Goal: Task Accomplishment & Management: Use online tool/utility

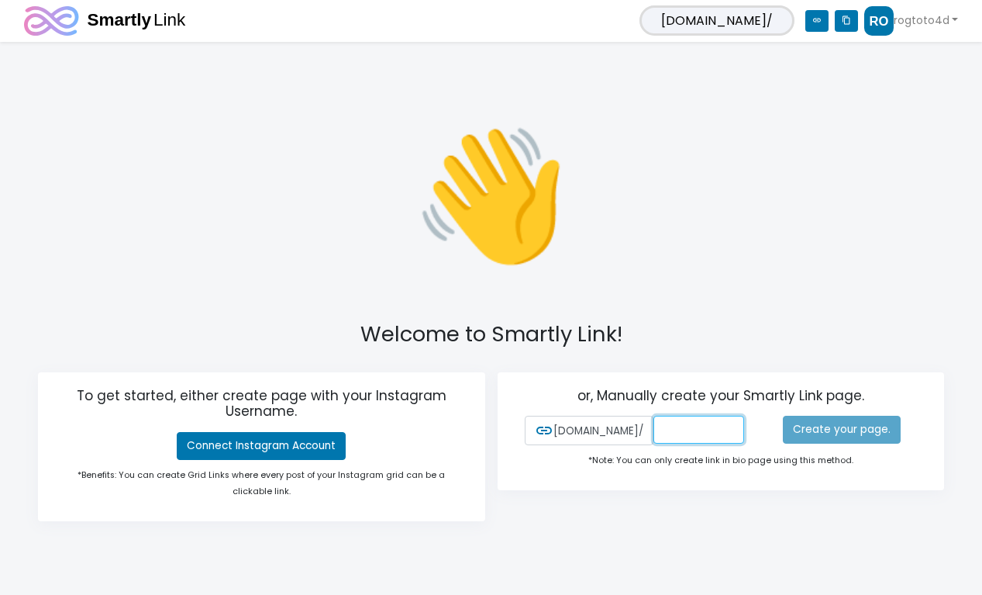
click at [668, 434] on input "text" at bounding box center [699, 430] width 91 height 28
type input "rogtotoautocuan"
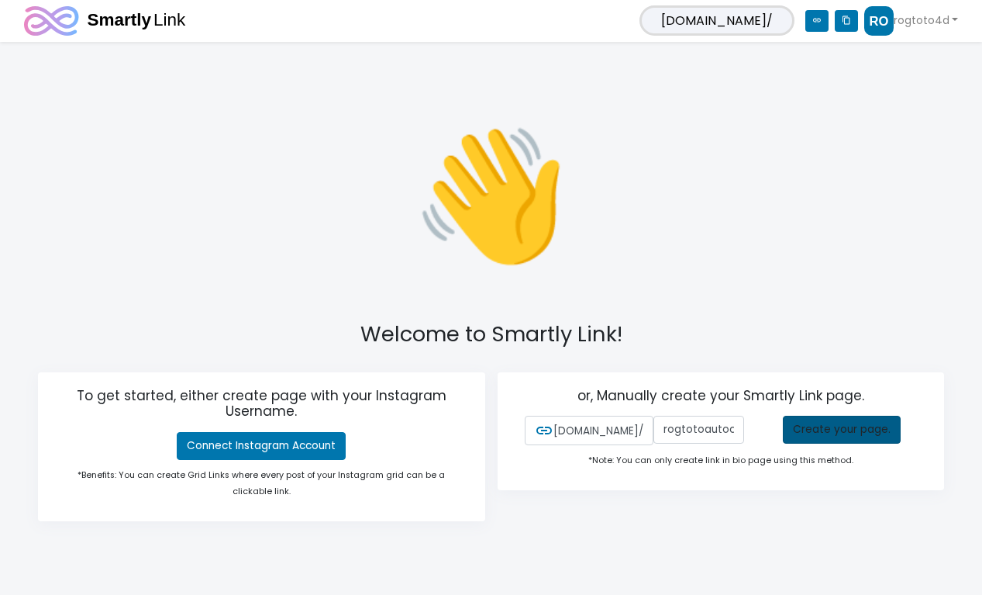
click at [853, 433] on link "Create your page." at bounding box center [842, 430] width 118 height 28
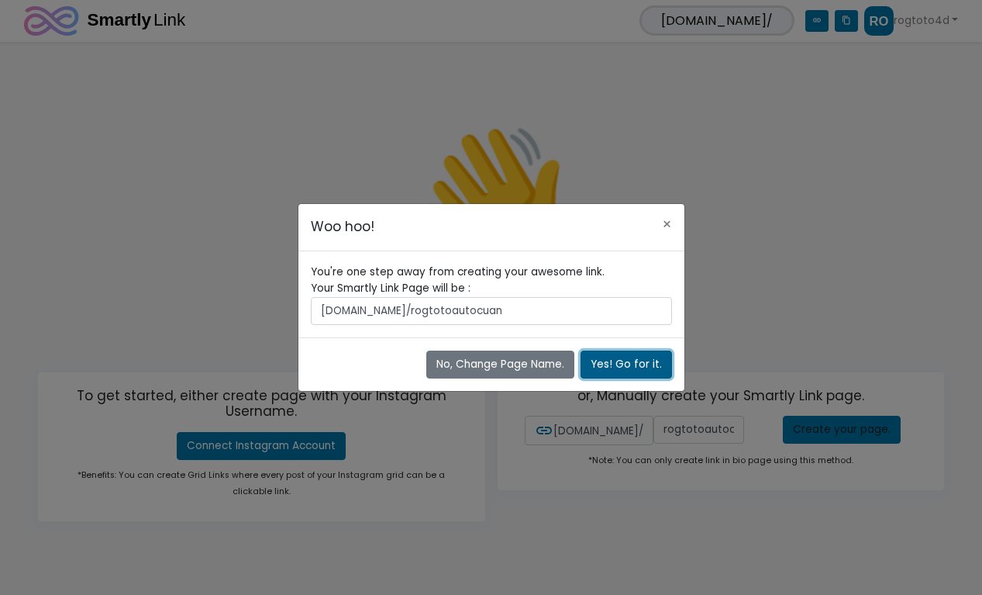
drag, startPoint x: 612, startPoint y: 366, endPoint x: 889, endPoint y: 279, distance: 290.1
click at [613, 366] on button "Yes! Go for it." at bounding box center [626, 364] width 91 height 28
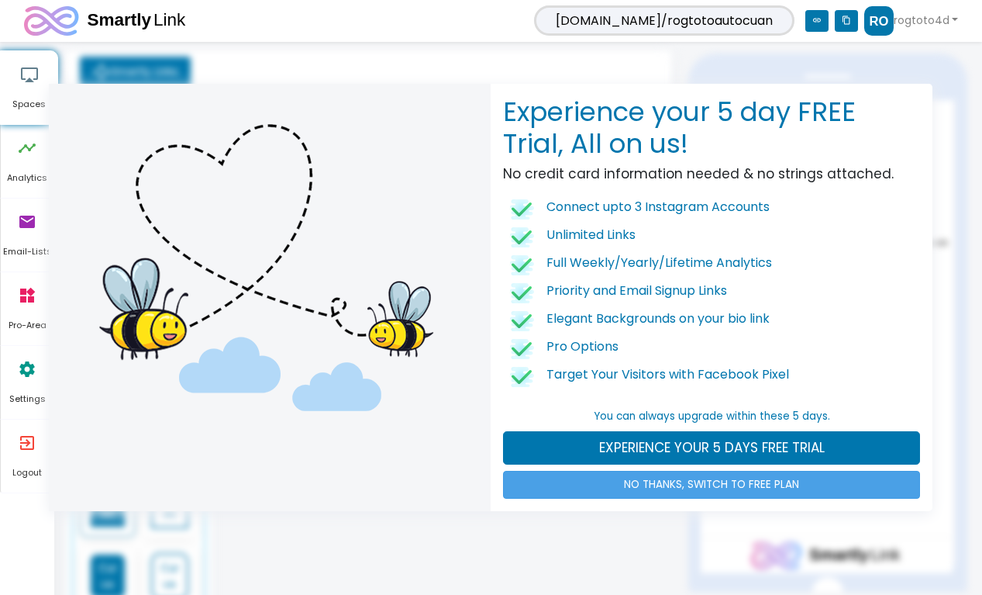
click at [616, 483] on link "NO THANKS, SWITCH TO FREE PLAN" at bounding box center [711, 485] width 417 height 28
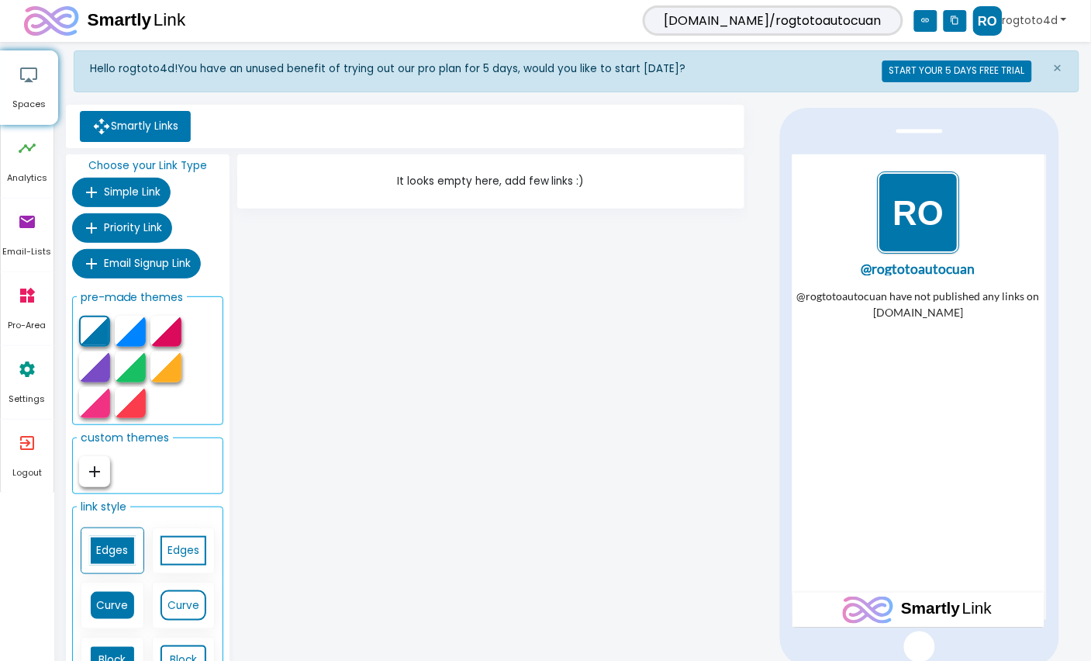
click at [981, 20] on link "rogtoto4d" at bounding box center [1020, 20] width 94 height 29
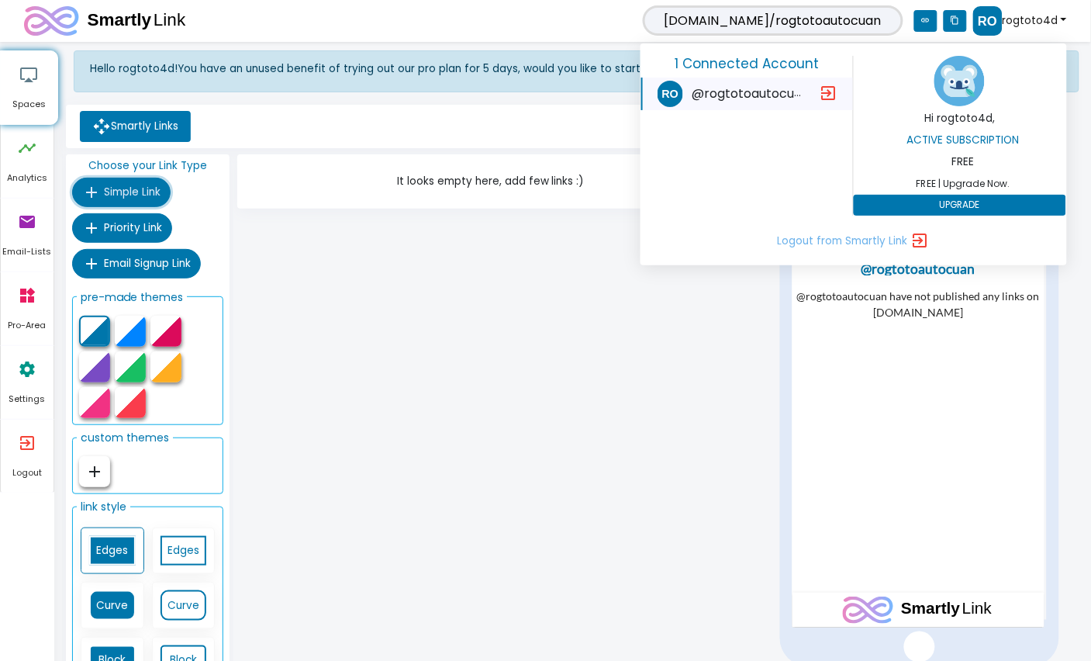
click at [144, 191] on span "Simple Link" at bounding box center [132, 192] width 57 height 15
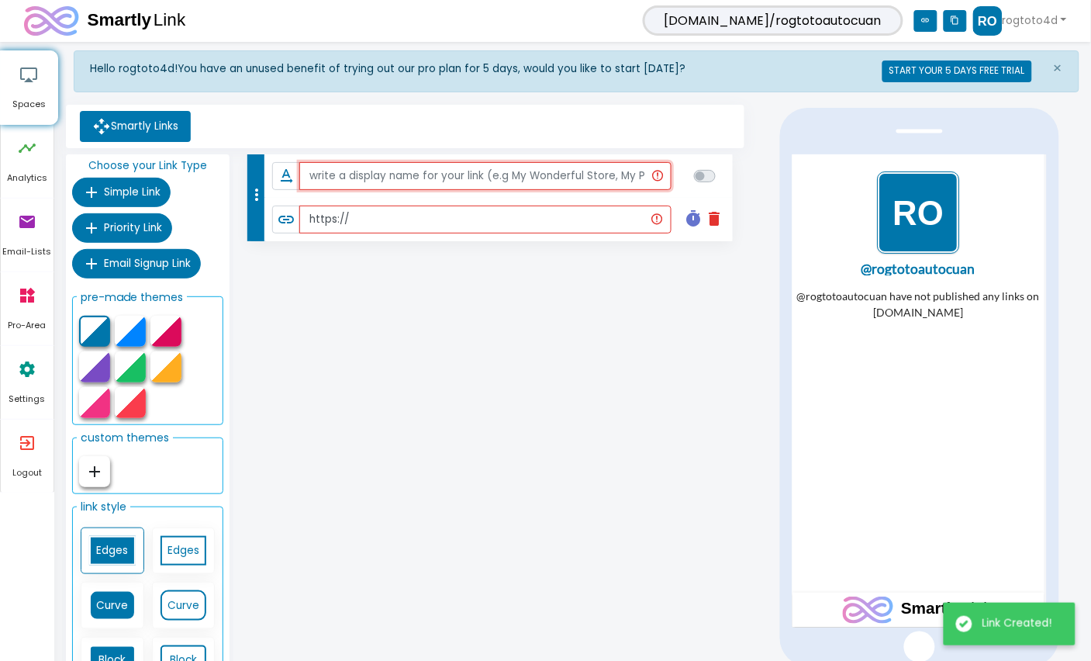
click at [408, 175] on input "text" at bounding box center [485, 176] width 372 height 28
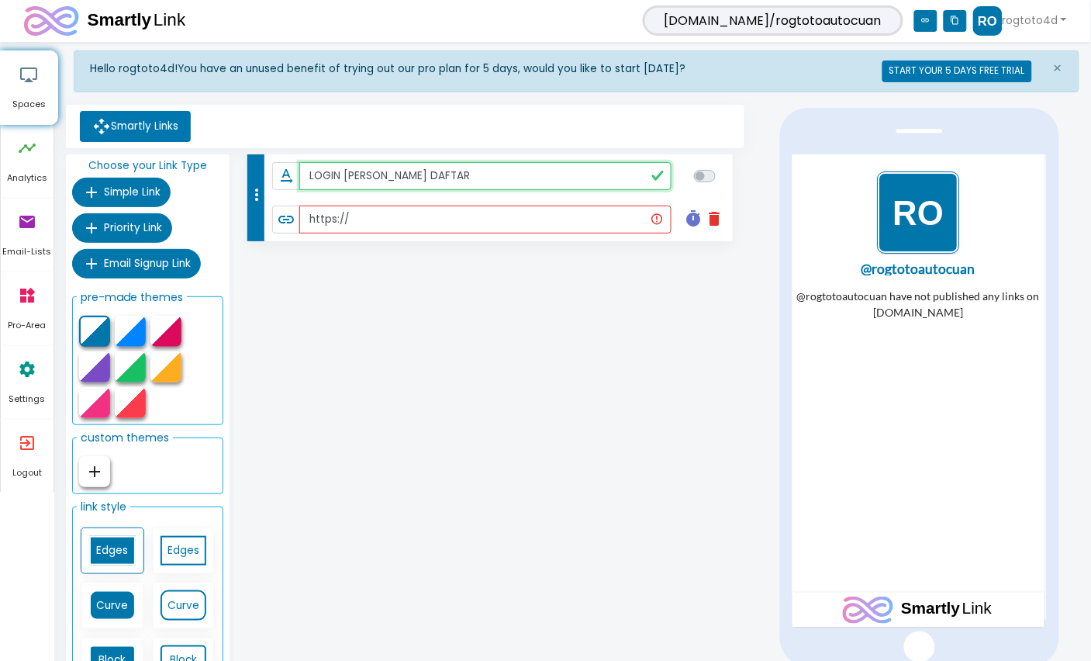
type input "LOGIN [PERSON_NAME] DAFTAR"
click at [377, 219] on input "https://" at bounding box center [484, 219] width 371 height 28
paste input "[URL][DOMAIN_NAME]"
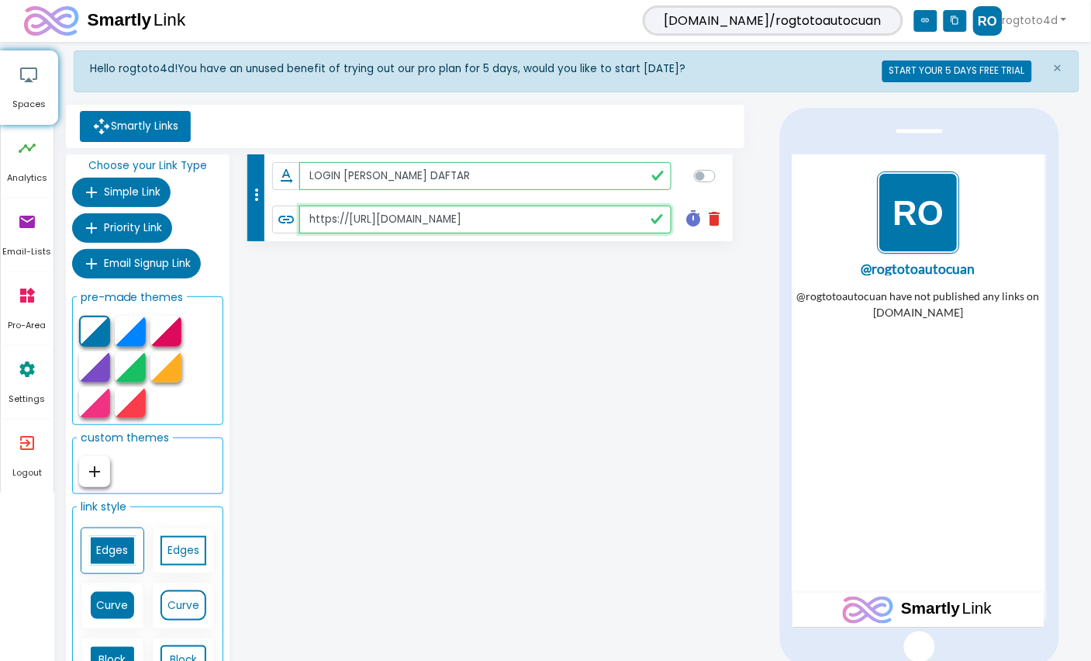
click at [385, 217] on input "https://[URL][DOMAIN_NAME]" at bounding box center [484, 219] width 371 height 28
paste input "text"
type input "[URL][DOMAIN_NAME]"
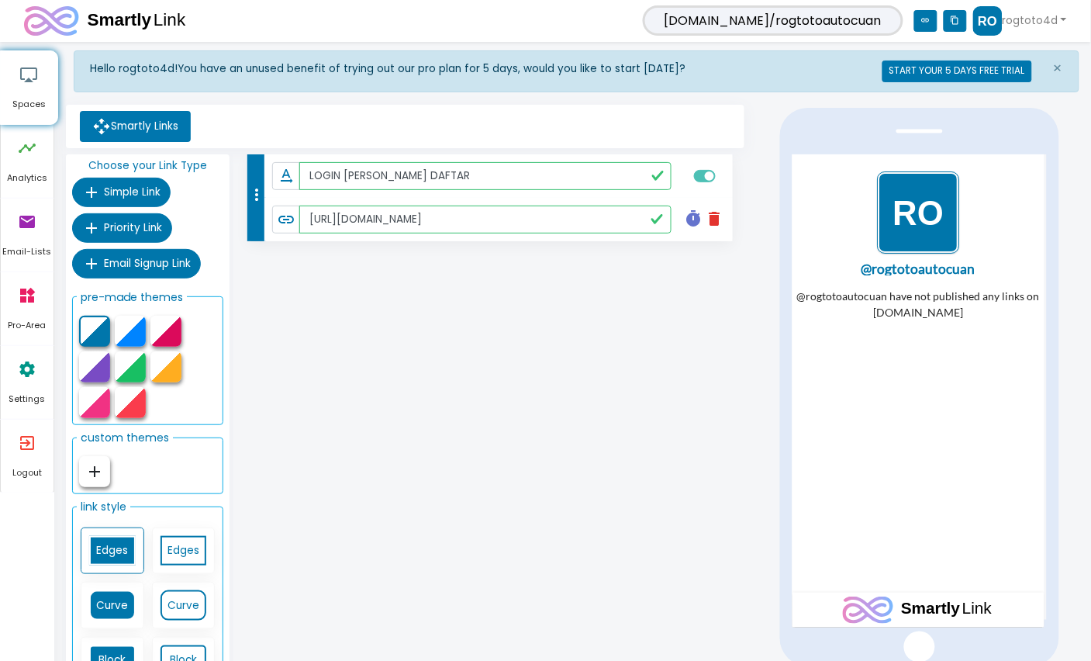
checkbox input "true"
click at [475, 334] on div "more_vert text_rotation_none LOGIN [PERSON_NAME] DAFTAR link [URL][DOMAIN_NAME]…" at bounding box center [490, 426] width 514 height 544
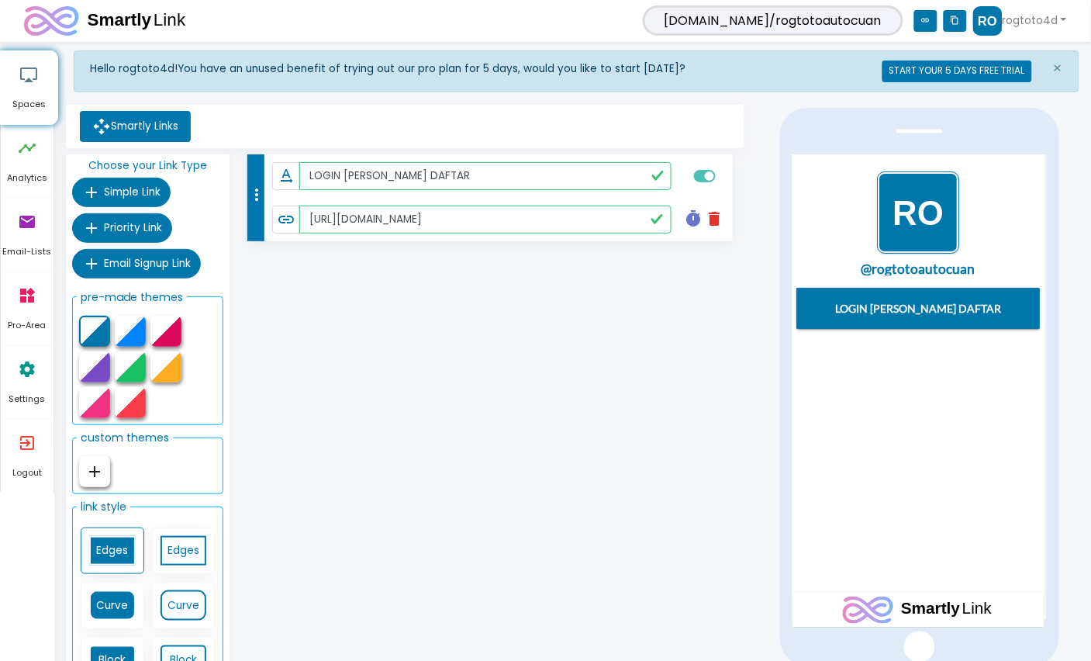
click at [540, 419] on div "more_vert text_rotation_none LOGIN [PERSON_NAME] DAFTAR link [URL][DOMAIN_NAME]…" at bounding box center [490, 426] width 514 height 544
click at [124, 194] on span "Simple Link" at bounding box center [132, 192] width 57 height 15
type input "LOGIN [PERSON_NAME] DAFTAR"
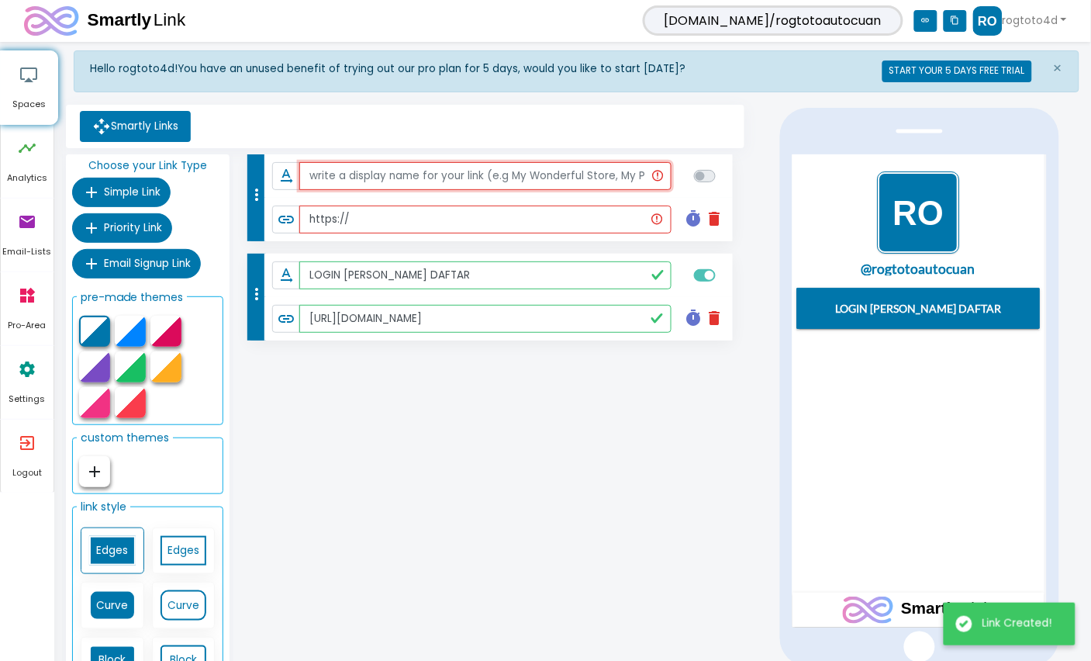
click at [442, 174] on input "text" at bounding box center [485, 176] width 372 height 28
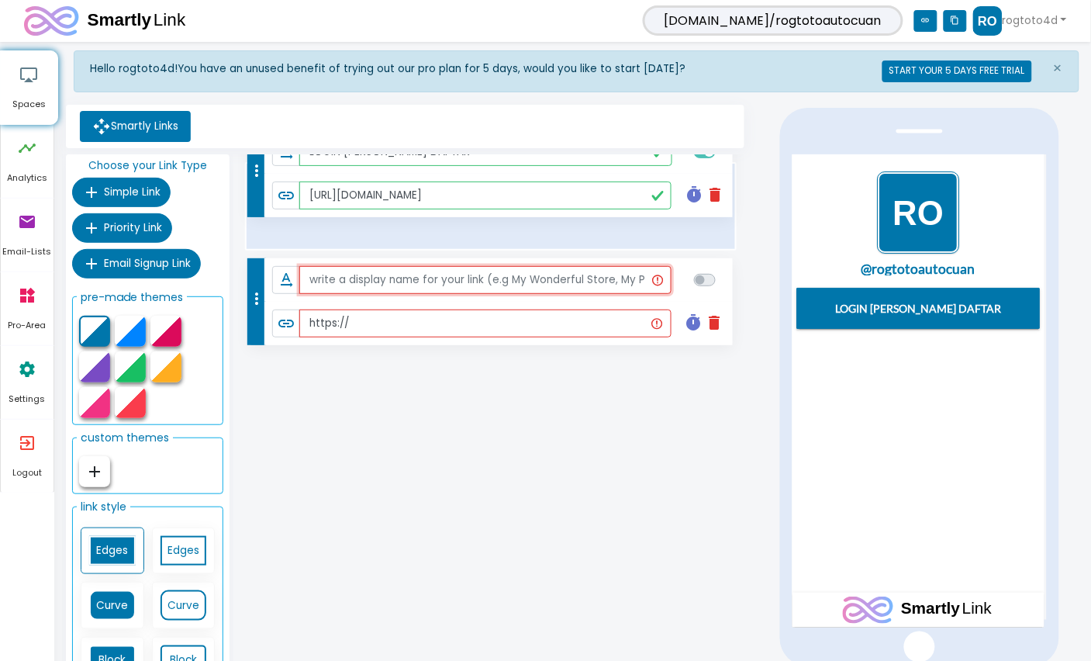
drag, startPoint x: 254, startPoint y: 297, endPoint x: 247, endPoint y: 174, distance: 123.5
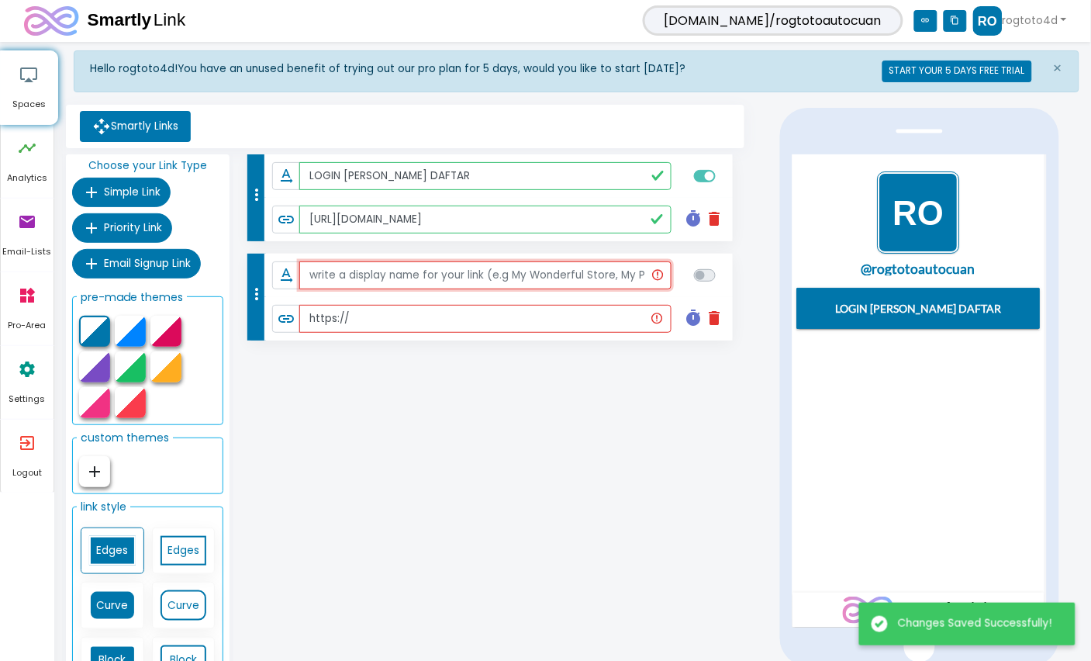
click at [413, 276] on input "text" at bounding box center [485, 275] width 372 height 28
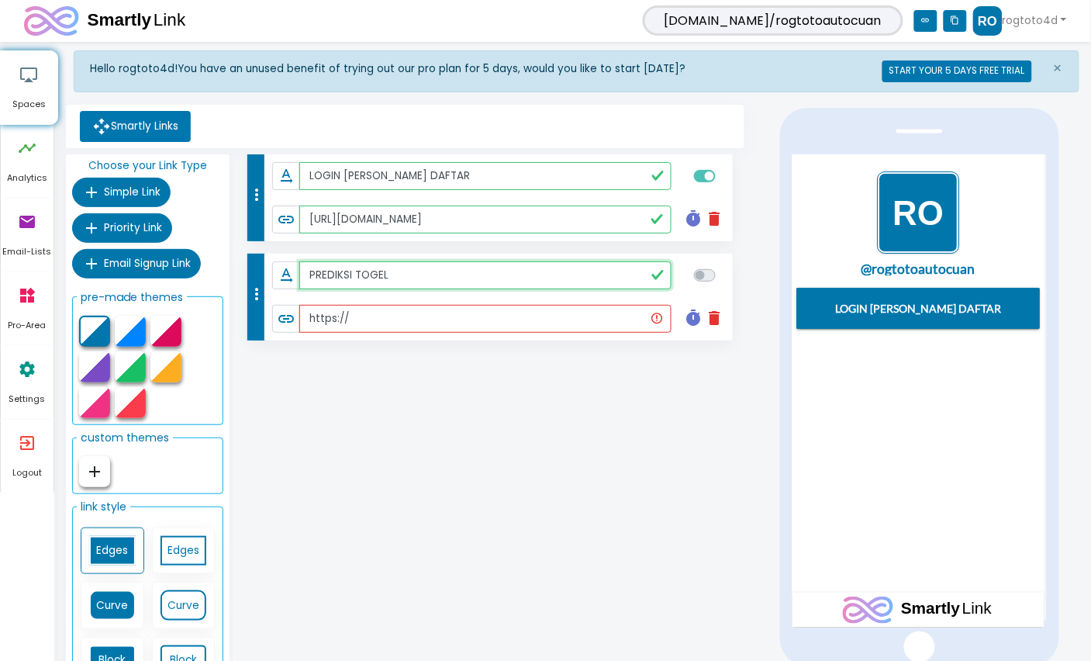
type input "PREDIKSI TOGEL"
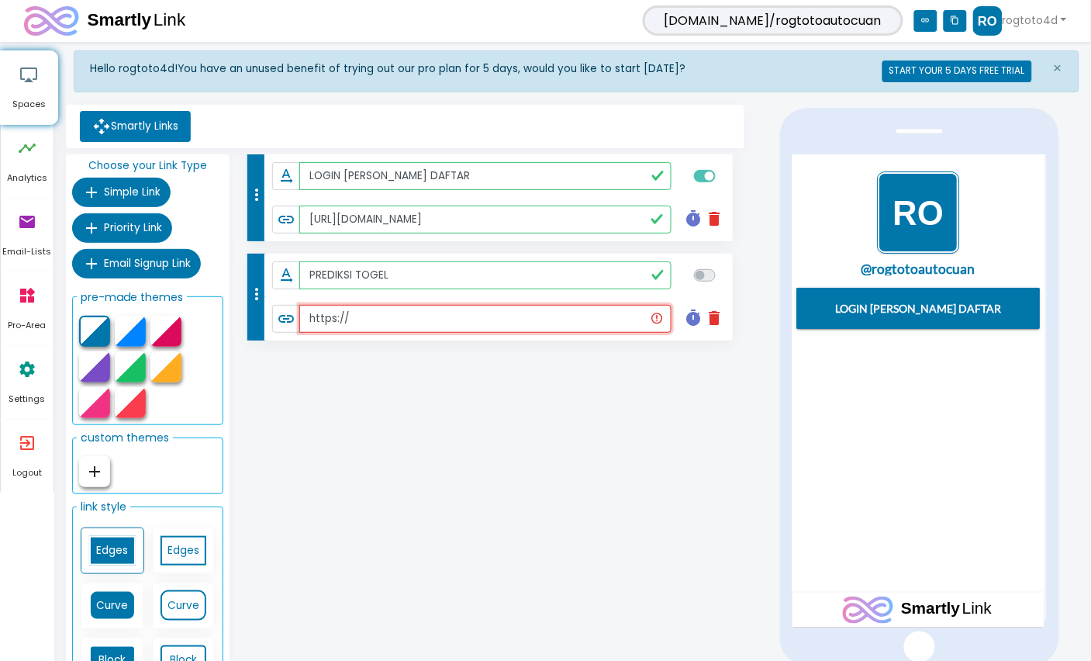
click at [384, 313] on input "https://" at bounding box center [484, 319] width 371 height 28
paste input "[DOMAIN_NAME]/"
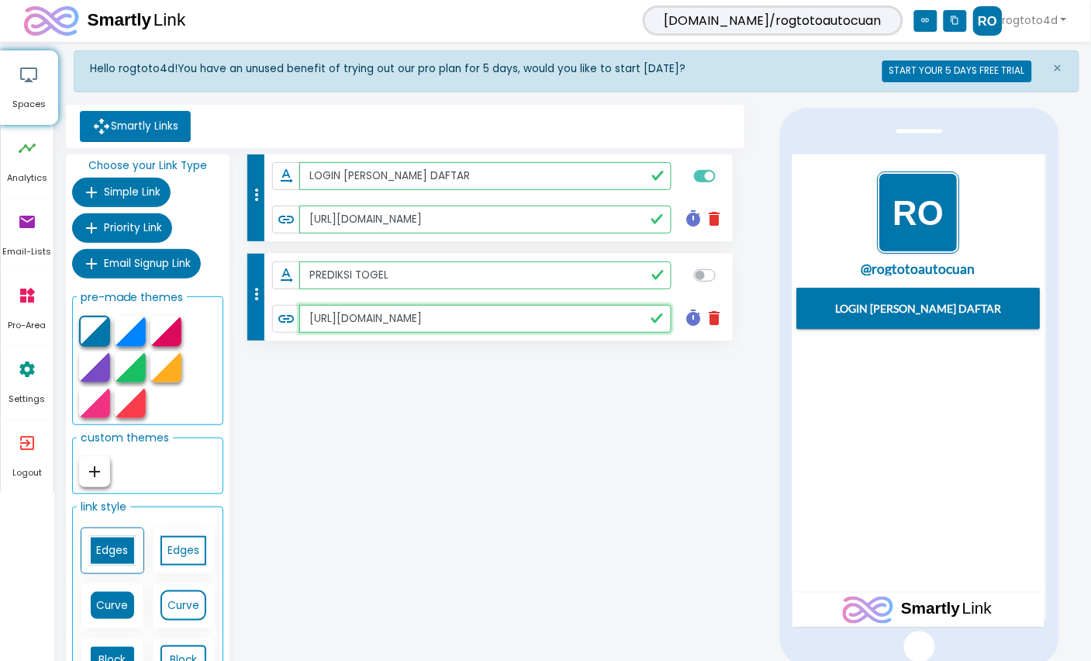
type input "[URL][DOMAIN_NAME]"
checkbox input "true"
click at [450, 400] on div "more_vert text_rotation_none LOGIN [PERSON_NAME] DAFTAR link [URL][DOMAIN_NAME]…" at bounding box center [490, 426] width 514 height 544
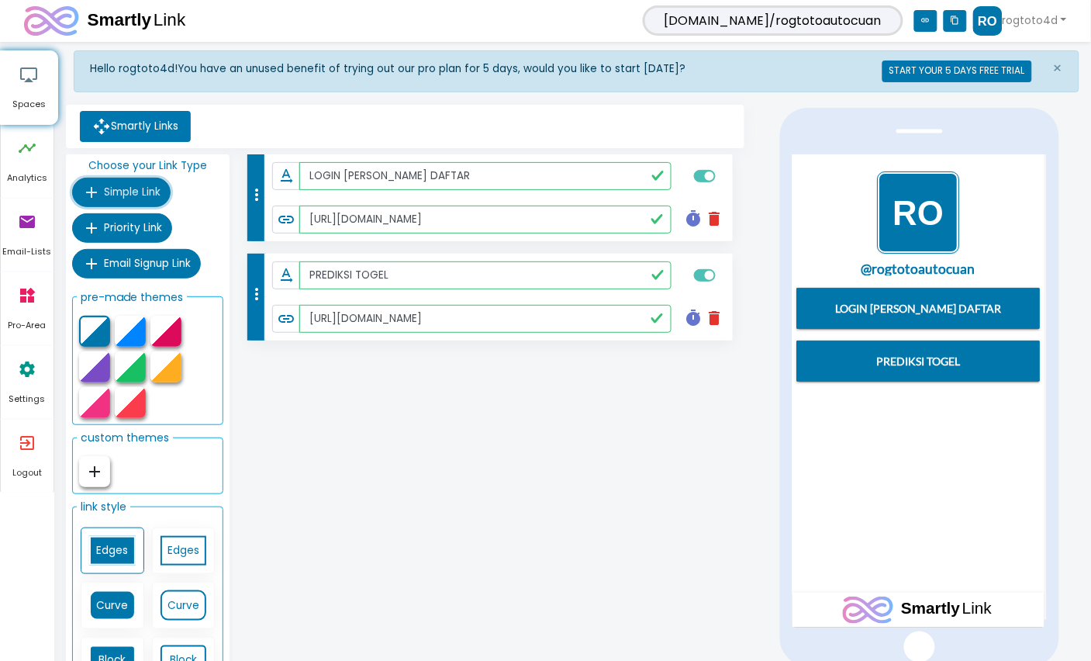
click at [122, 185] on span "Simple Link" at bounding box center [132, 192] width 57 height 15
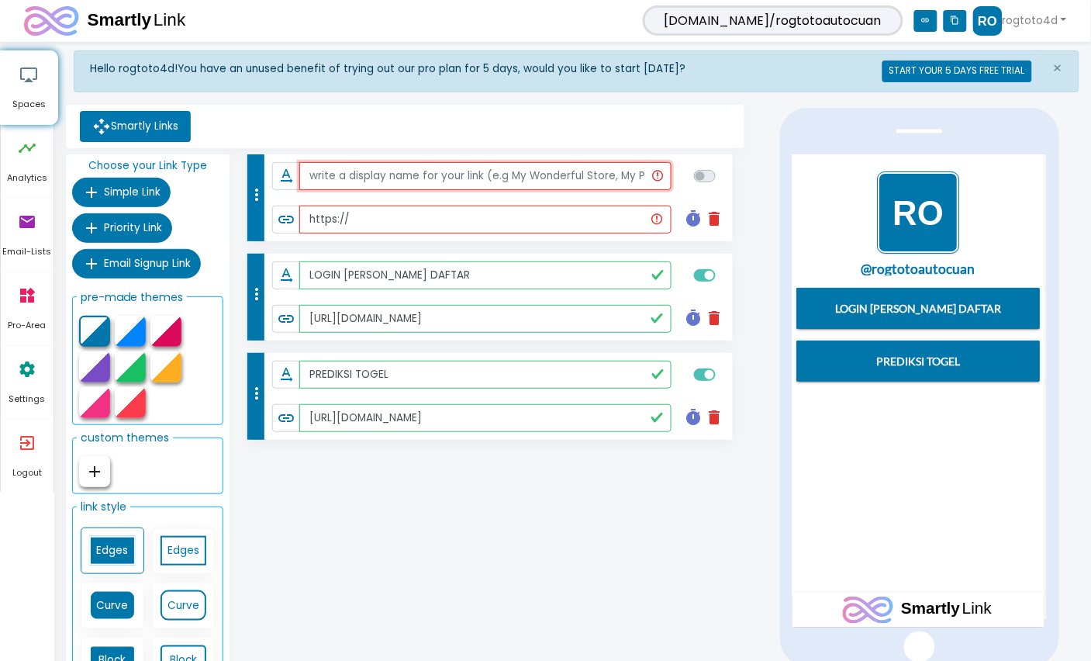
click at [405, 177] on input "text" at bounding box center [485, 176] width 372 height 28
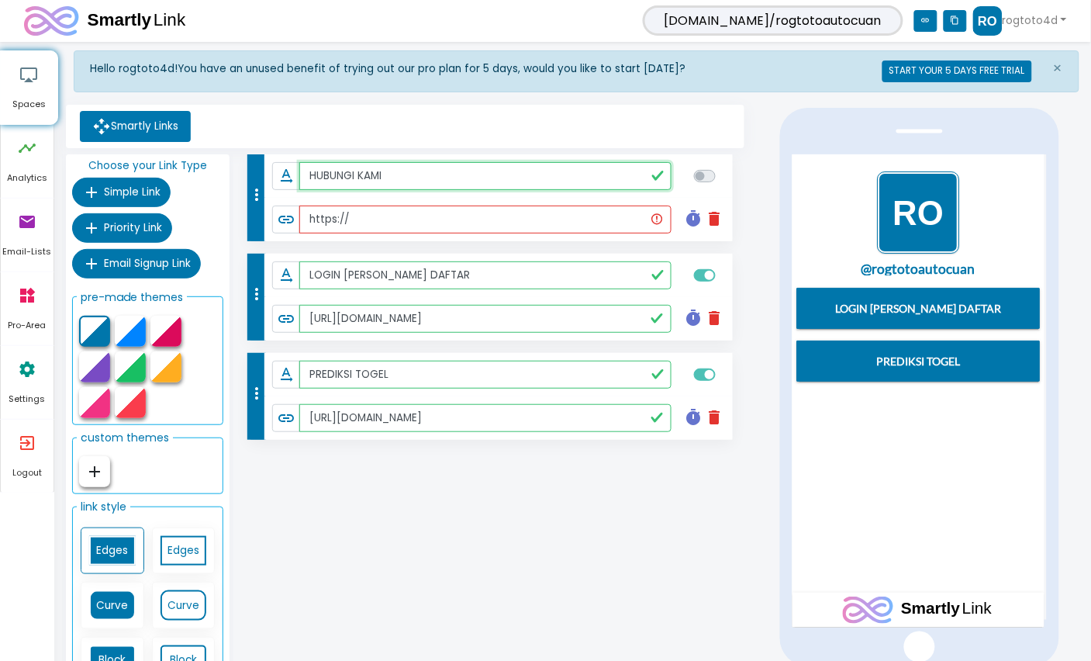
type input "HUBUNGI KAMI"
click at [378, 207] on input "https://" at bounding box center [484, 219] width 371 height 28
click at [376, 208] on input "https://" at bounding box center [484, 219] width 371 height 28
click at [375, 209] on input "https://" at bounding box center [484, 219] width 371 height 28
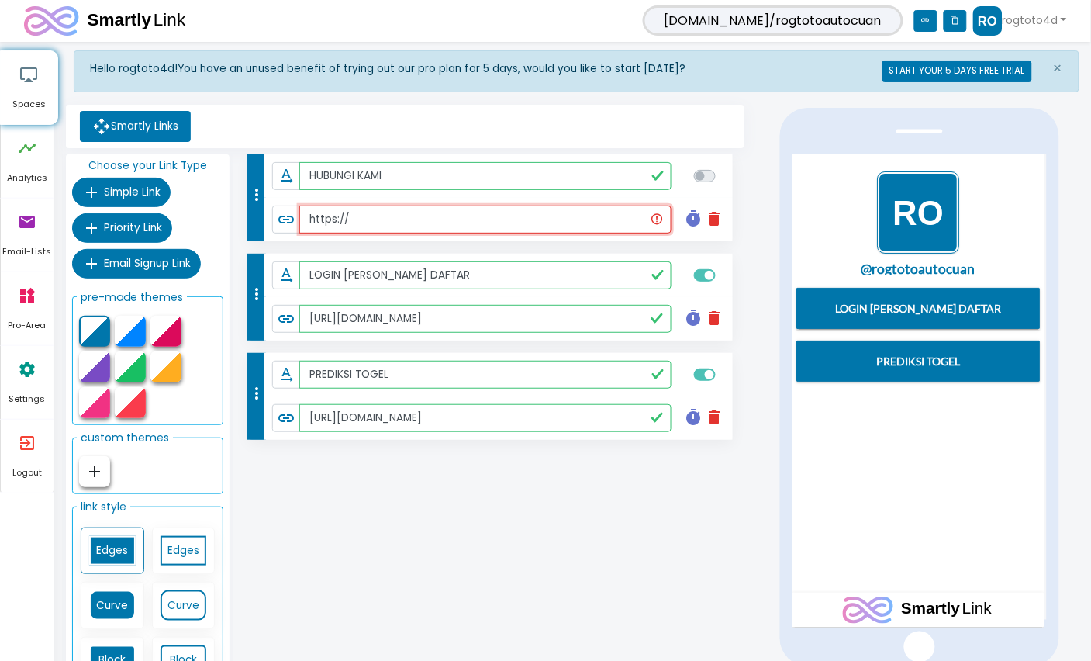
click at [375, 209] on input "https://" at bounding box center [484, 219] width 371 height 28
paste input "[DOMAIN_NAME][URL]"
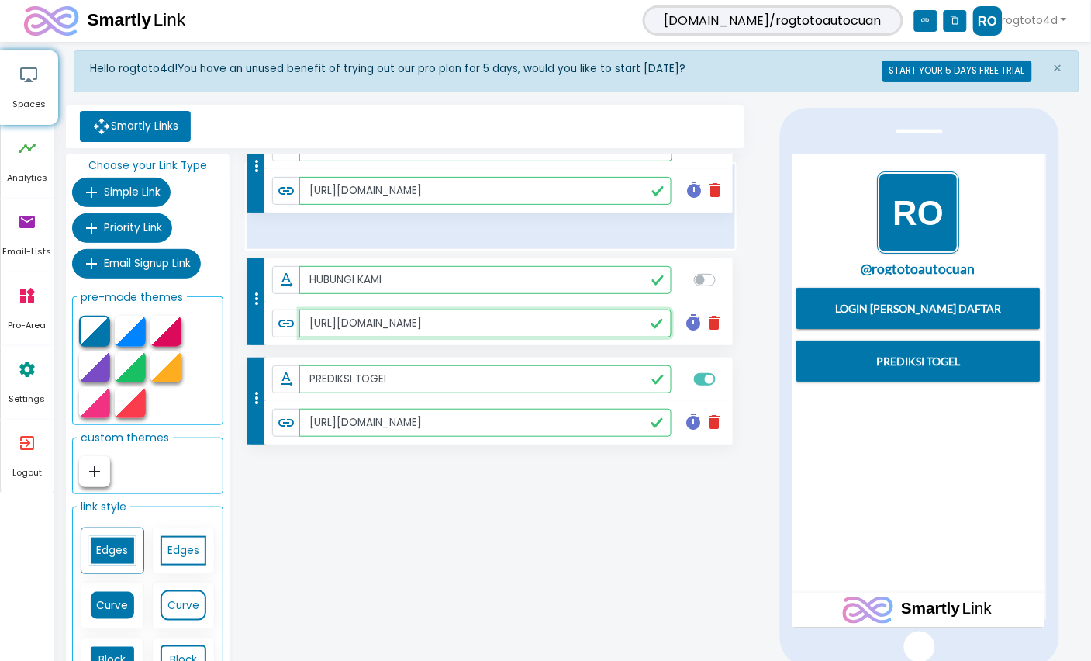
drag, startPoint x: 252, startPoint y: 291, endPoint x: 237, endPoint y: 157, distance: 134.9
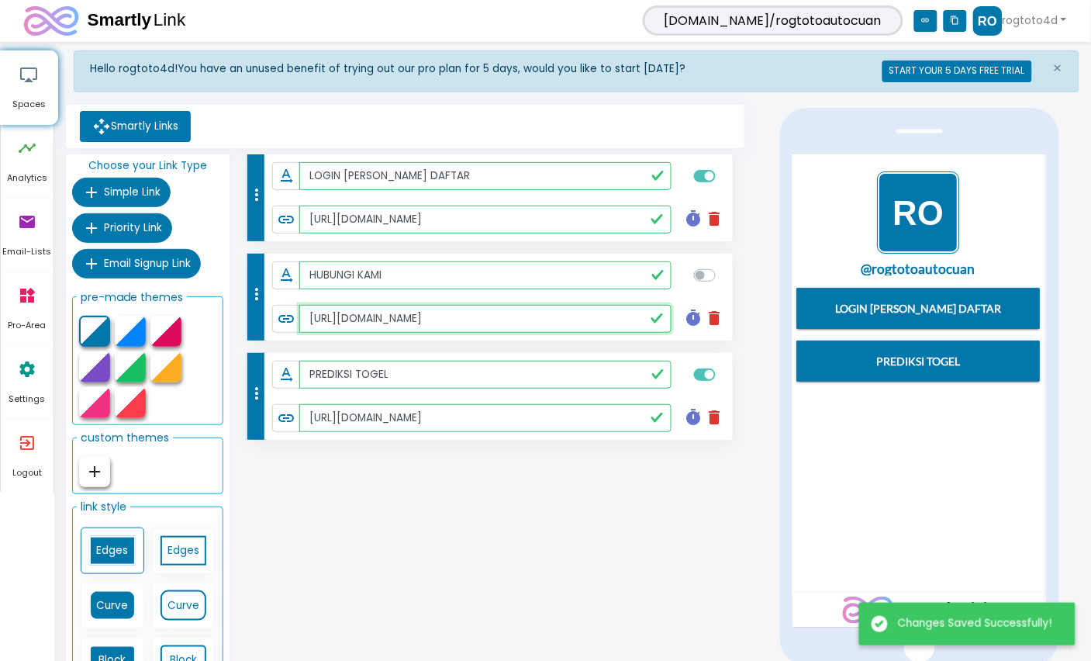
type input "[URL][DOMAIN_NAME]"
checkbox input "true"
click at [532, 564] on div "more_vert text_rotation_none LOGIN [PERSON_NAME] DAFTAR link [URL][DOMAIN_NAME]…" at bounding box center [490, 426] width 514 height 544
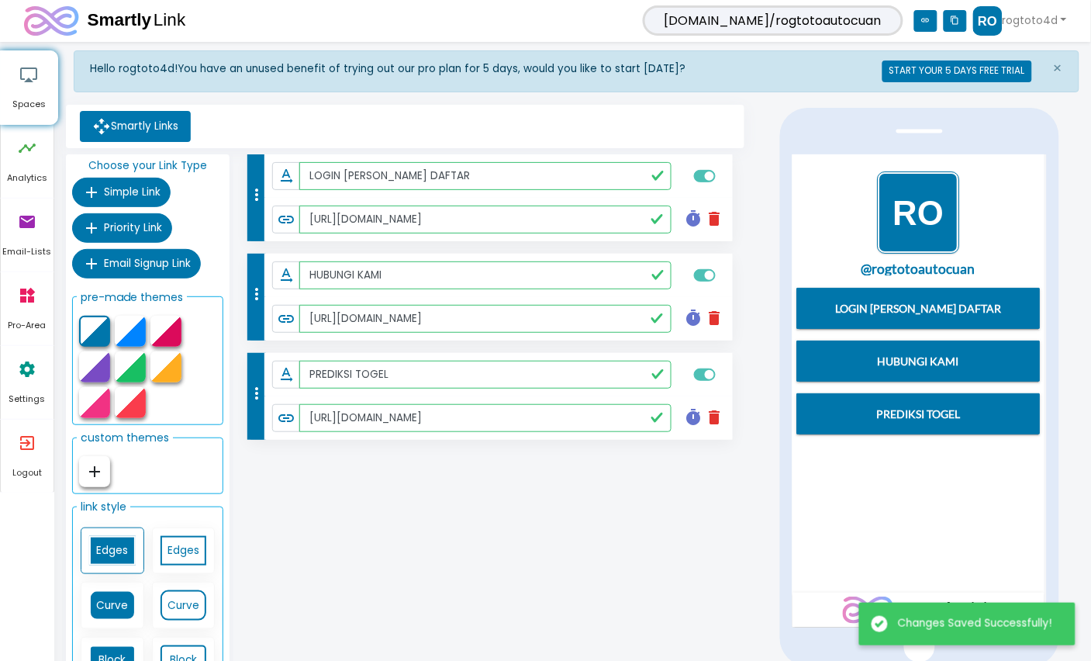
click at [919, 219] on img "1 / 1" at bounding box center [918, 212] width 82 height 82
click at [919, 217] on img "1 / 1" at bounding box center [918, 212] width 82 height 82
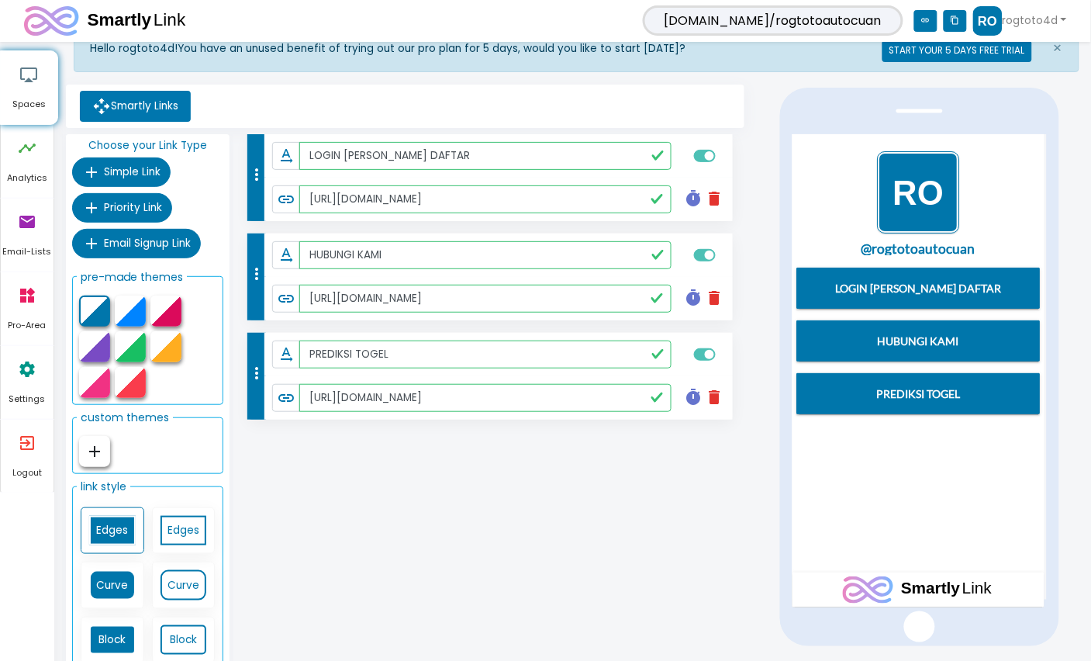
scroll to position [34, 0]
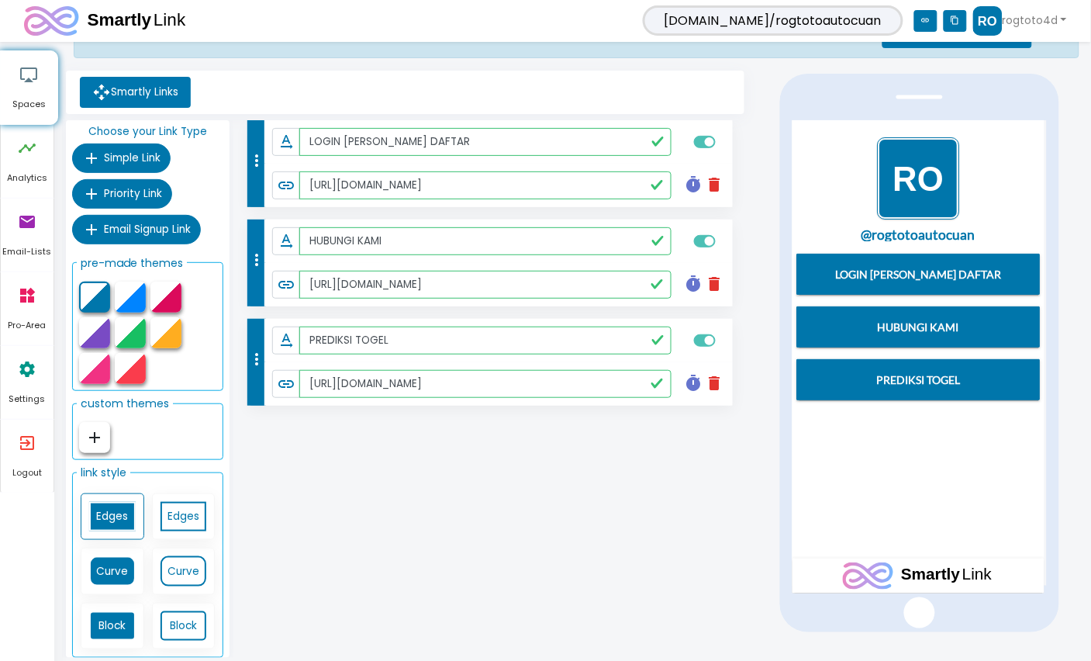
click at [171, 300] on div at bounding box center [165, 296] width 31 height 31
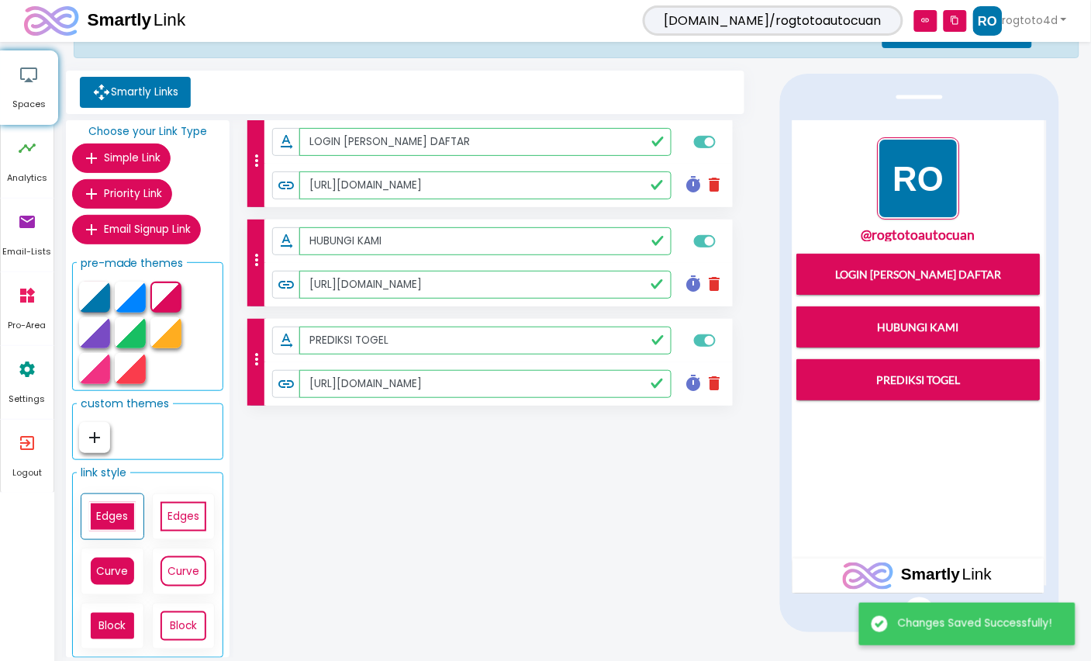
scroll to position [0, 0]
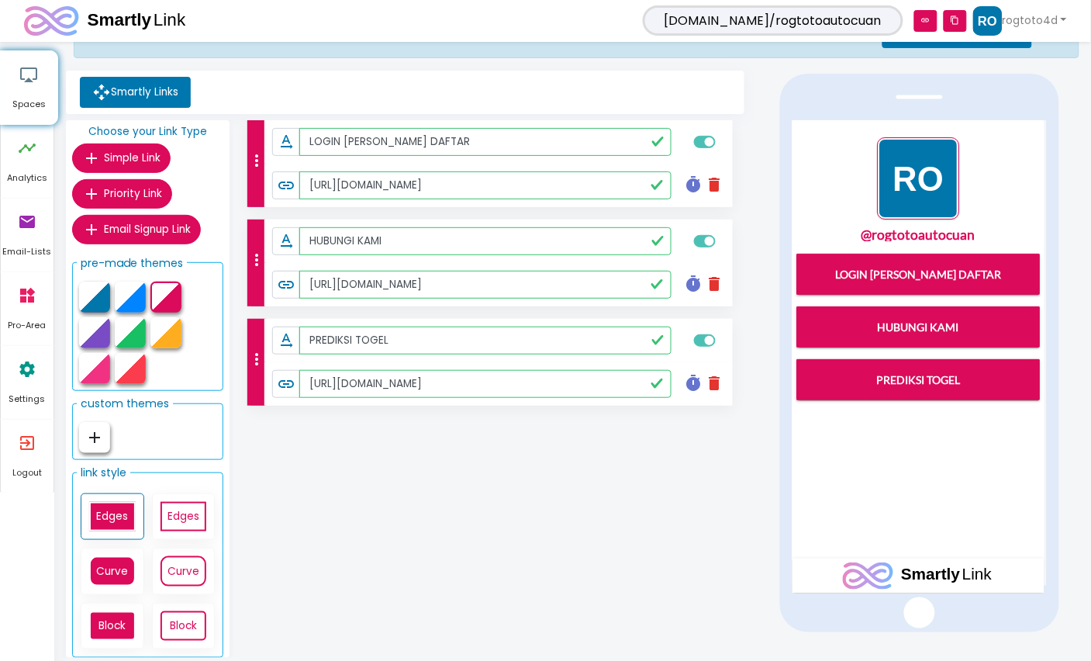
click at [102, 437] on icon "add" at bounding box center [94, 437] width 19 height 19
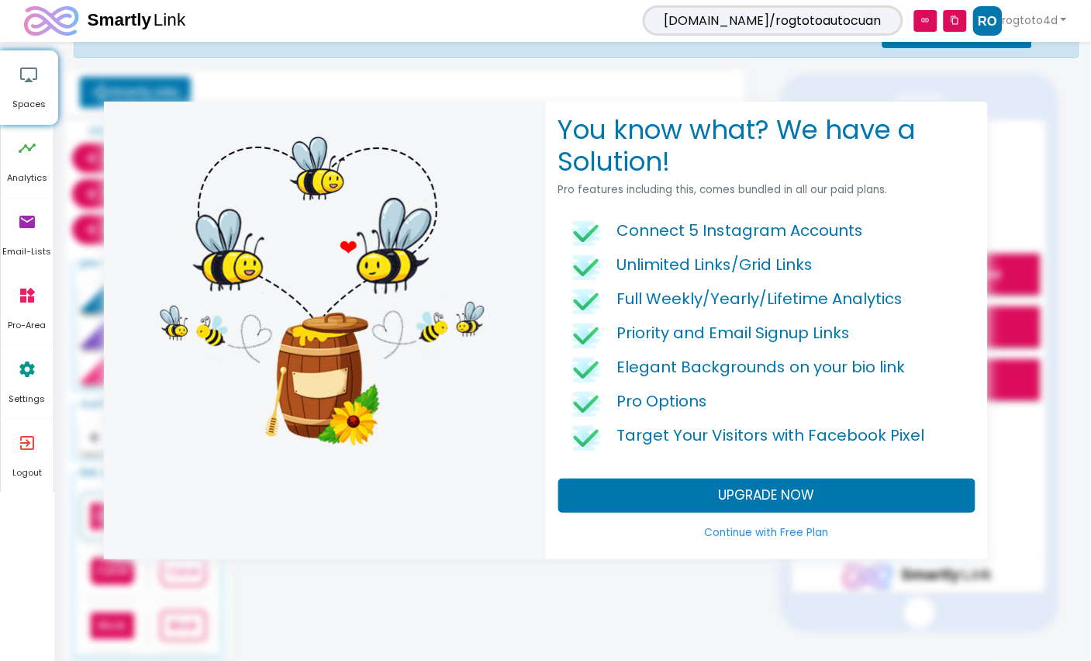
click at [761, 529] on link "Continue with Free Plan" at bounding box center [766, 533] width 417 height 28
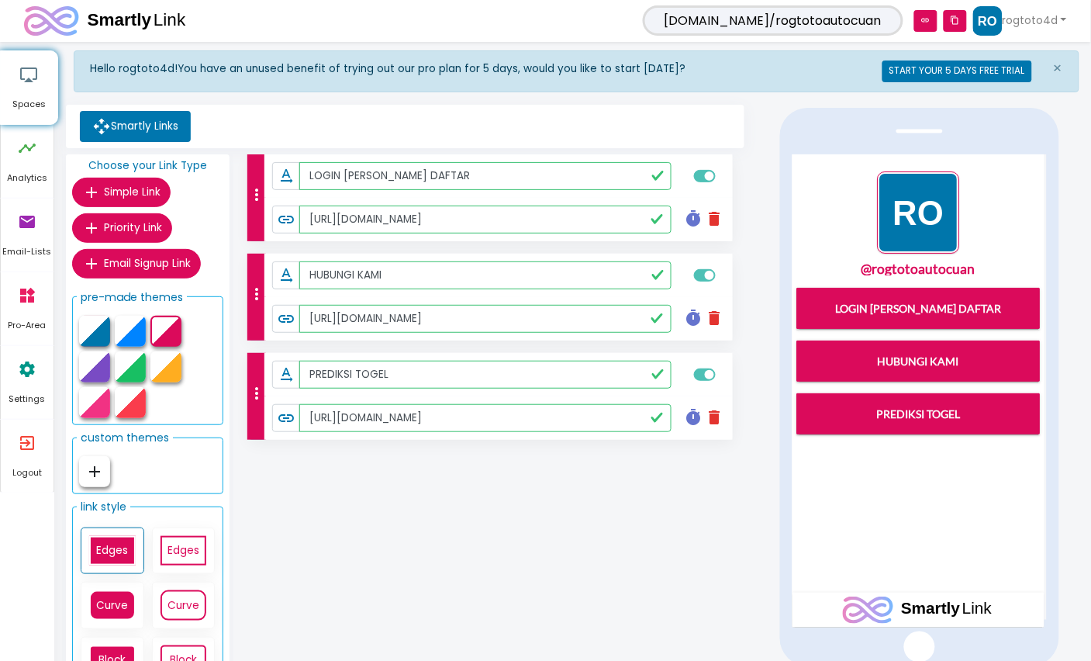
drag, startPoint x: 636, startPoint y: 25, endPoint x: 743, endPoint y: 11, distance: 107.1
click at [636, 25] on div "[DOMAIN_NAME]/rogtotoautocuan link content_copy rogtoto4d 1 Connected Account @…" at bounding box center [633, 20] width 867 height 29
click at [981, 19] on link "rogtoto4d" at bounding box center [1020, 20] width 94 height 29
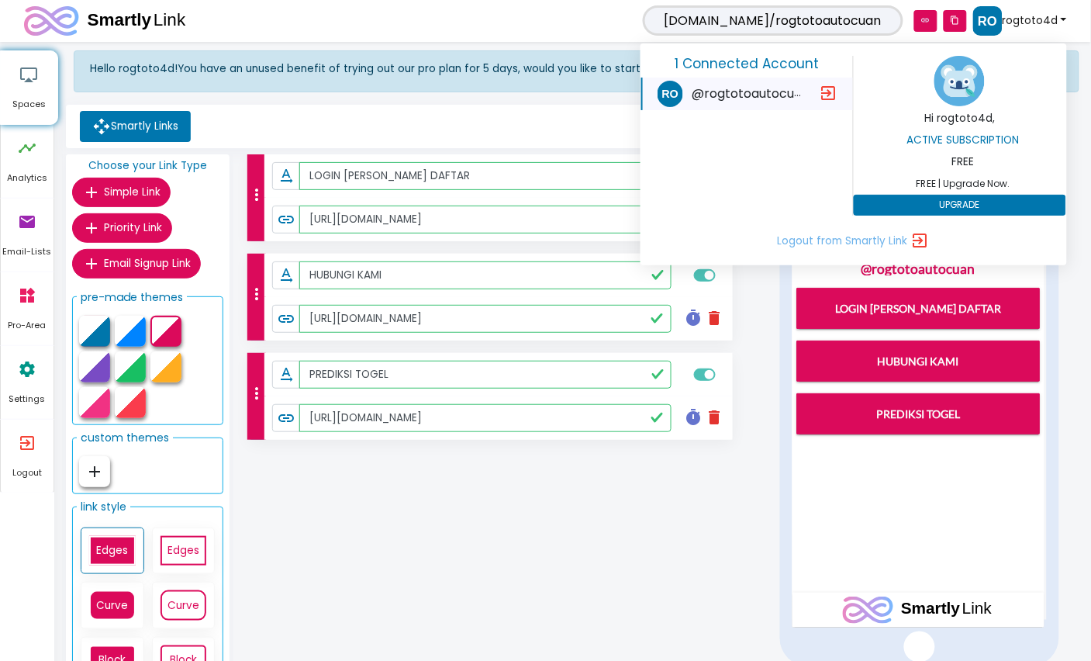
click at [926, 19] on icon "link" at bounding box center [925, 21] width 23 height 22
